Goal: Check status: Check status

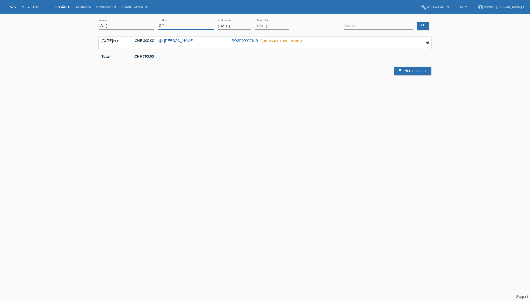
click at [173, 26] on select "(Alle) Neu Offen Zurückgewiesen Zurückgetreten / Storniert Abgeschlossen" at bounding box center [185, 25] width 55 height 7
select select "ALL"
click at [158, 22] on select "(Alle) Neu Offen Zurückgewiesen Zurückgetreten / Storniert Abgeschlossen" at bounding box center [185, 25] width 55 height 7
click at [227, 25] on input "[DATE]" at bounding box center [234, 25] width 33 height 7
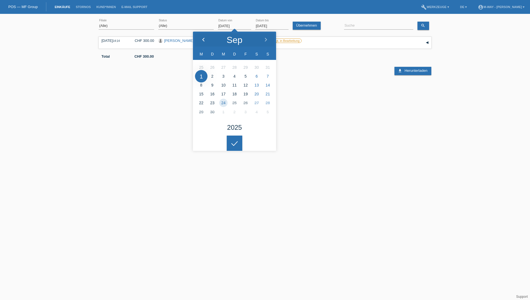
click at [202, 38] on icon at bounding box center [203, 40] width 4 height 4
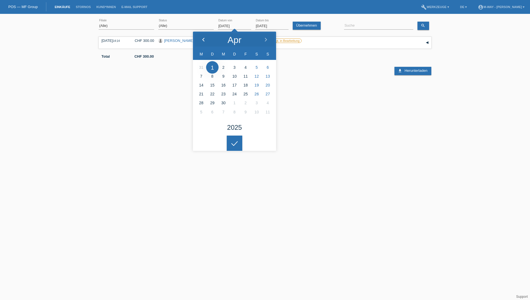
click at [202, 38] on icon at bounding box center [203, 40] width 4 height 4
type input "[DATE]"
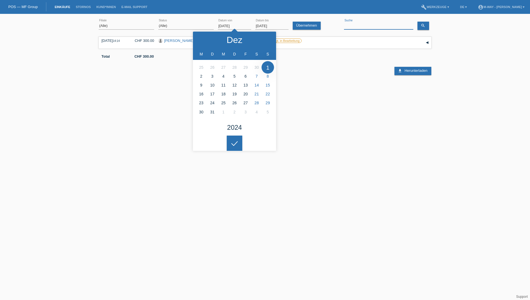
click at [366, 23] on input at bounding box center [378, 25] width 69 height 7
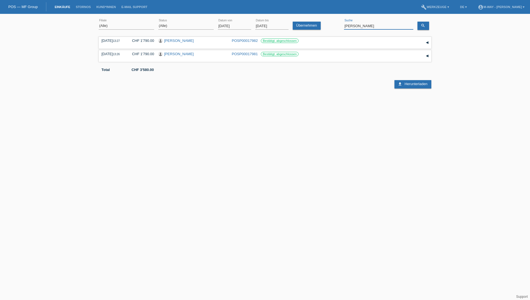
drag, startPoint x: 366, startPoint y: 24, endPoint x: 336, endPoint y: 27, distance: 30.1
click at [336, 27] on div "(Alle) [PERSON_NAME] Passion Vélo SàRL [GEOGRAPHIC_DATA] [GEOGRAPHIC_DATA] [GEO…" at bounding box center [265, 26] width 332 height 19
type input "jud"
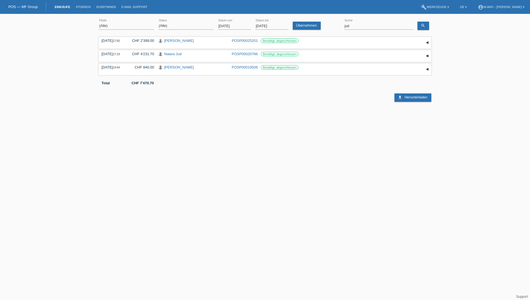
click at [207, 102] on html "POS — MF Group Einkäufe [GEOGRAPHIC_DATA] Kund*innen E-Mail Support menu accoun…" at bounding box center [265, 51] width 530 height 102
